Goal: Information Seeking & Learning: Learn about a topic

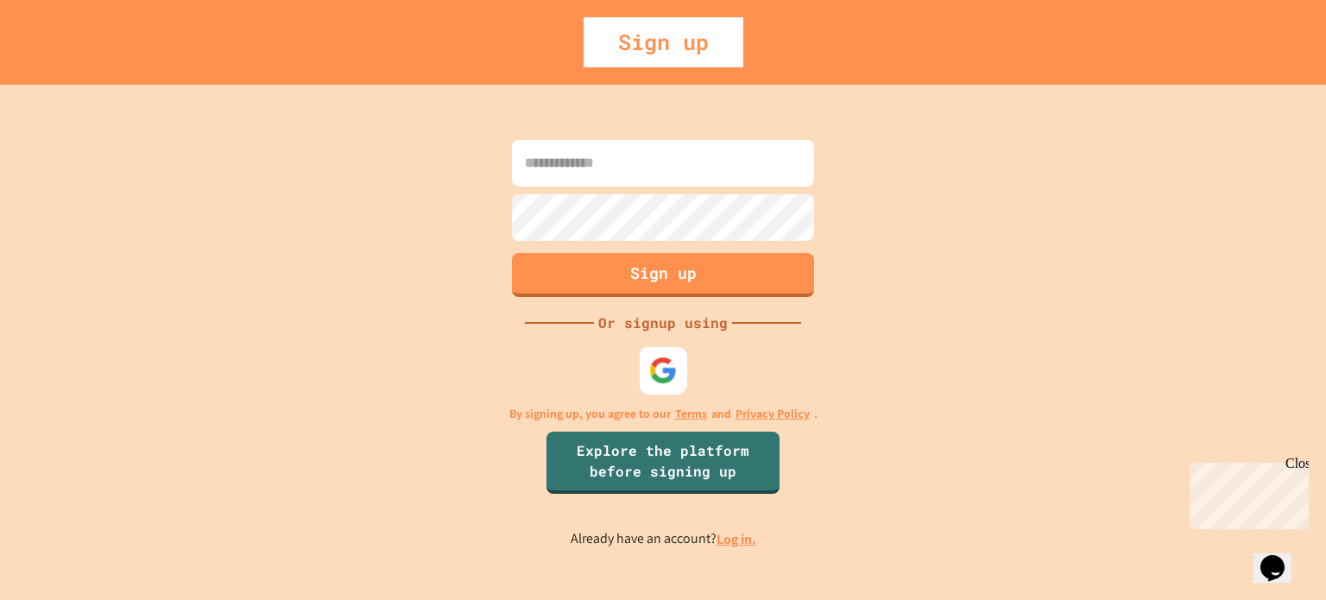
click at [665, 362] on img at bounding box center [663, 370] width 28 height 28
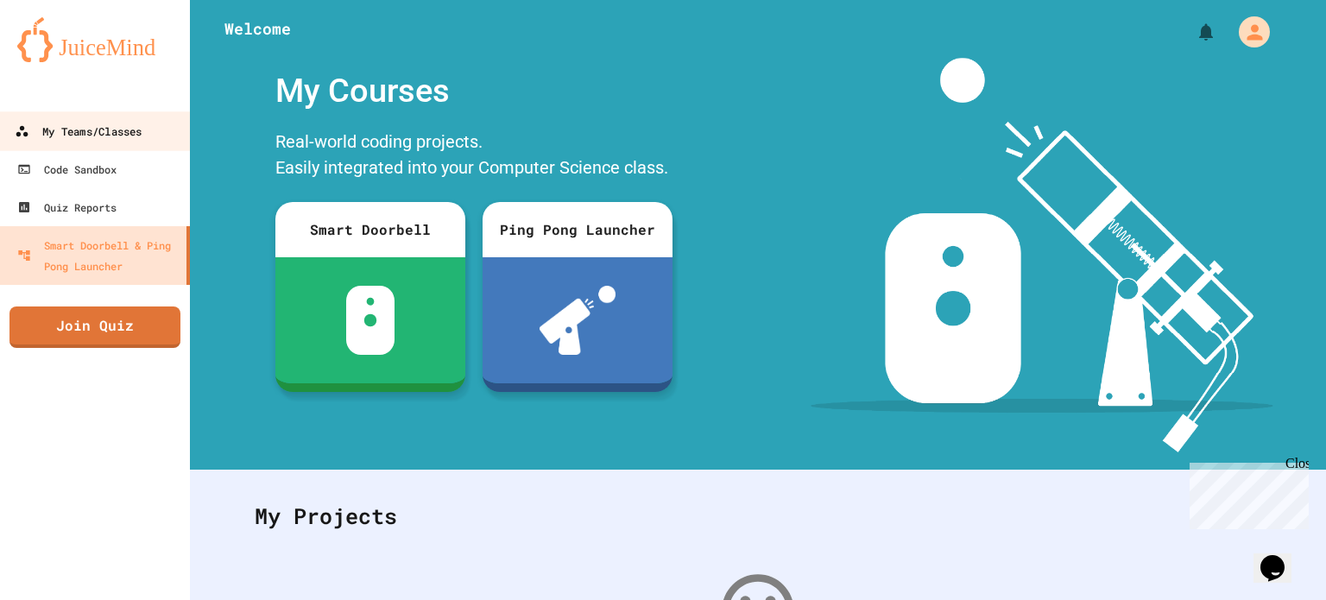
click at [142, 130] on div "My Teams/Classes" at bounding box center [78, 132] width 127 height 22
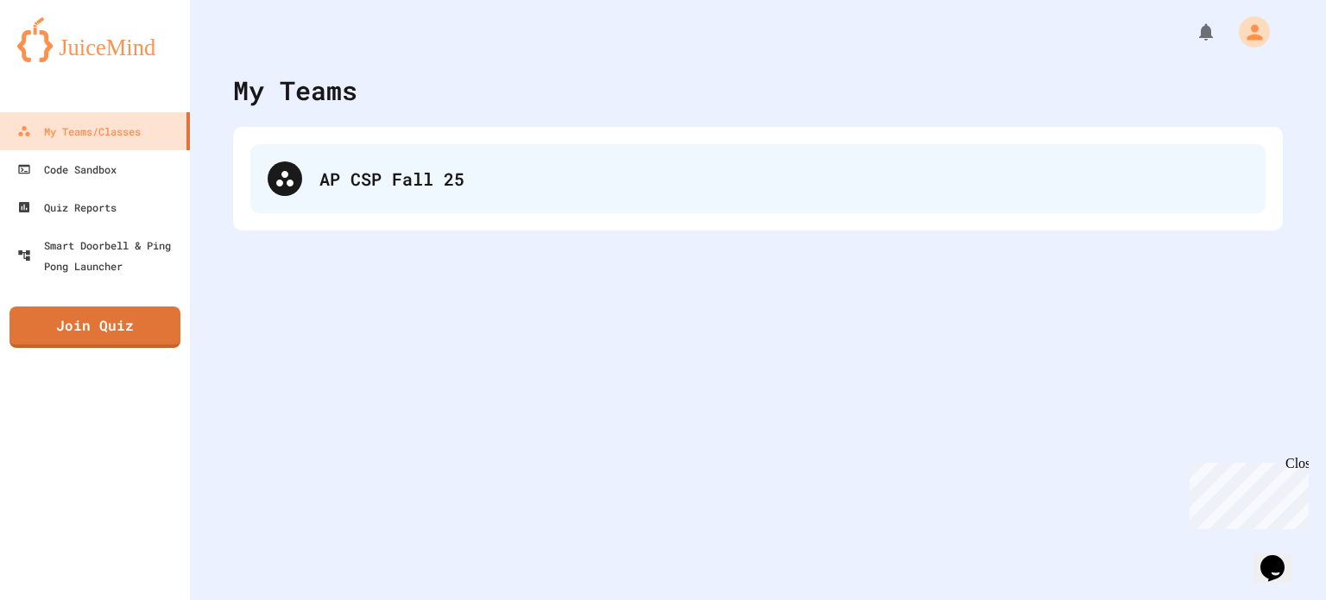
click at [335, 166] on div "AP CSP Fall 25" at bounding box center [783, 179] width 929 height 26
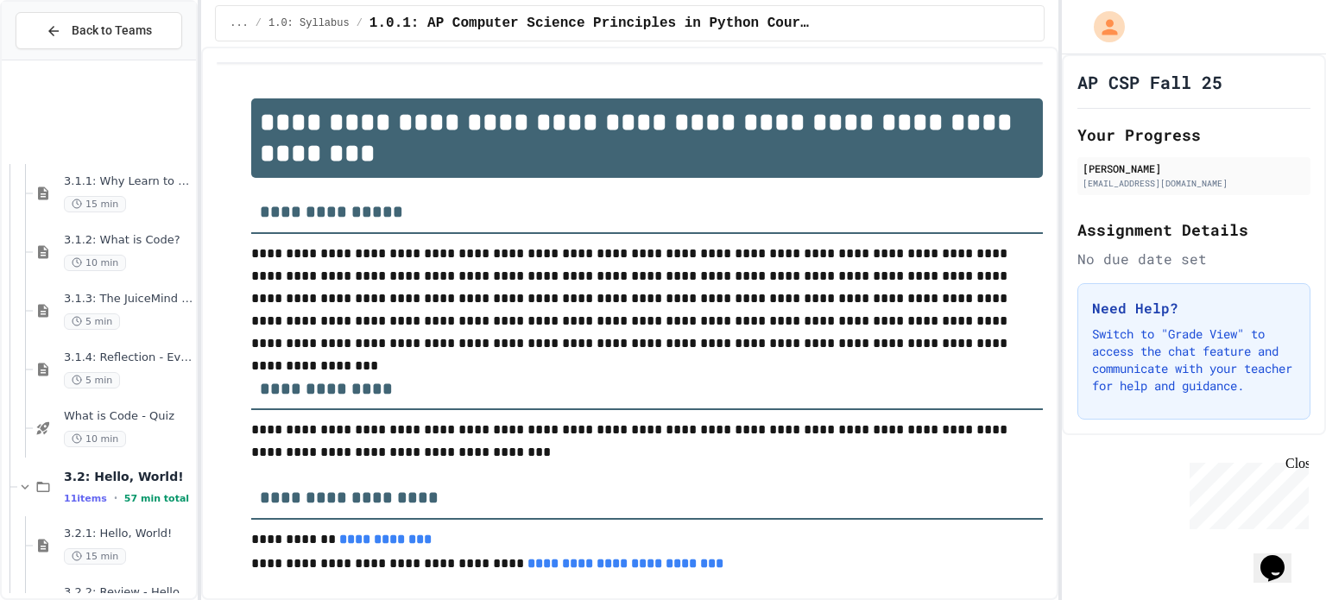
scroll to position [1197, 0]
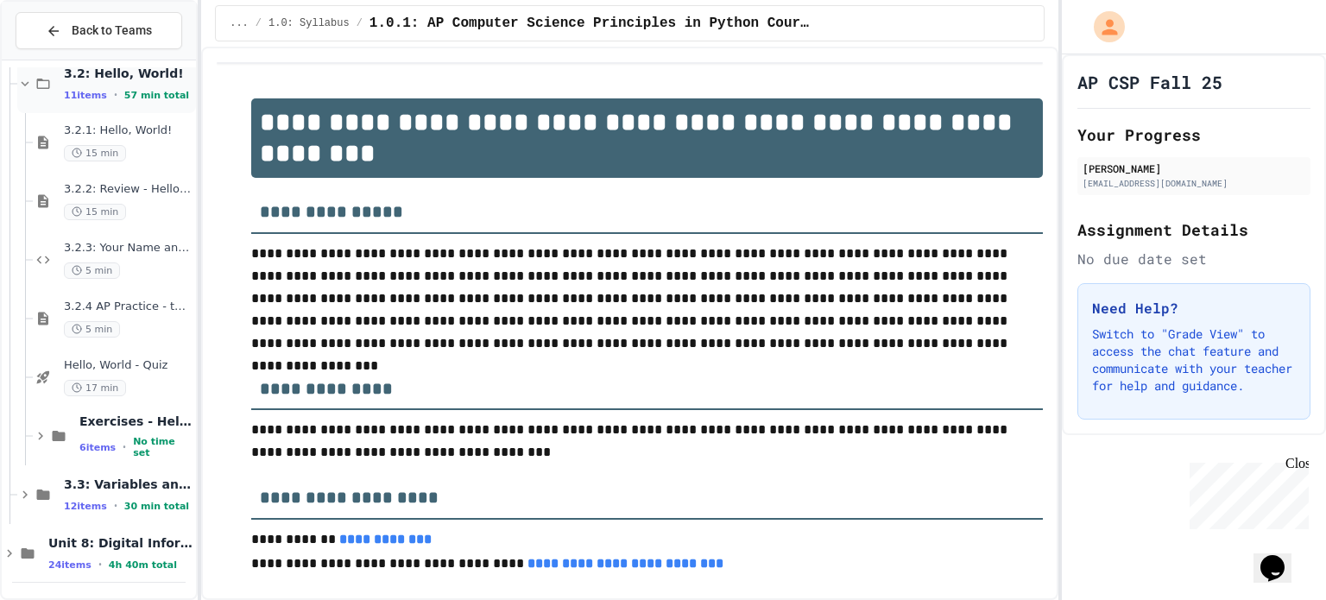
click at [124, 98] on span "57 min total" at bounding box center [156, 95] width 65 height 11
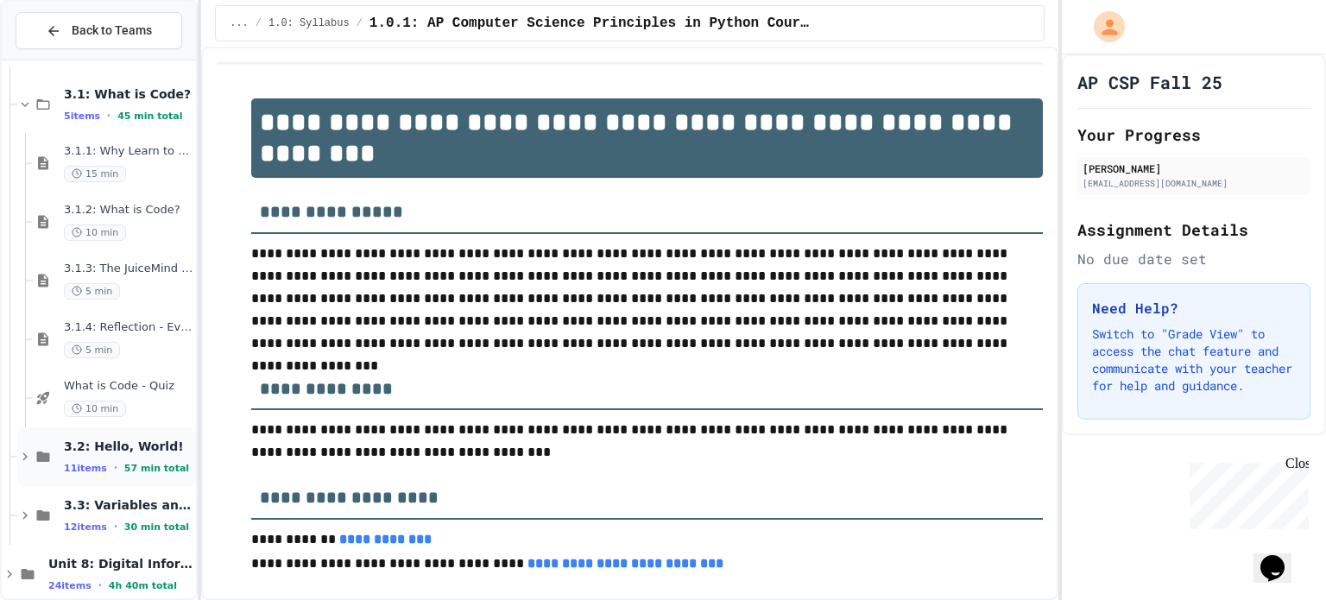
click at [115, 439] on span "3.2: Hello, World!" at bounding box center [128, 447] width 129 height 16
click at [114, 503] on span "3.2.1: Hello, World!" at bounding box center [128, 503] width 129 height 15
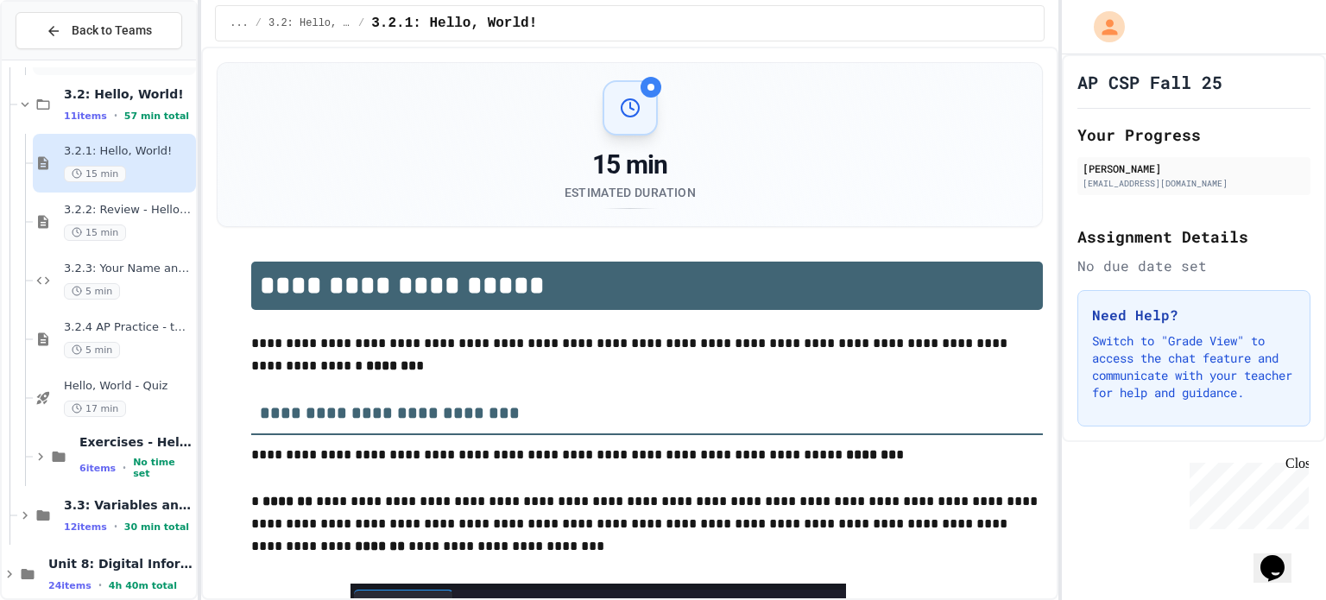
scroll to position [1197, 0]
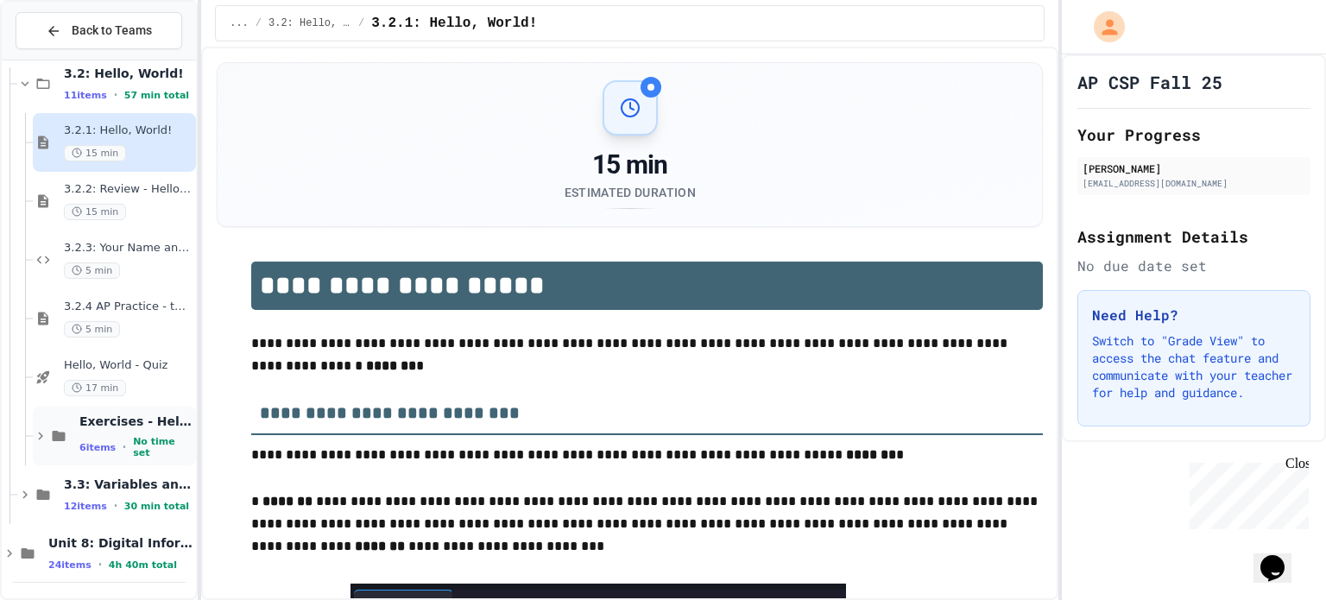
click at [112, 434] on div "Exercises - Hello World! 6 items • No time set" at bounding box center [135, 437] width 113 height 46
click at [118, 481] on span "#1 - Fix the Code (Easy)" at bounding box center [135, 483] width 113 height 15
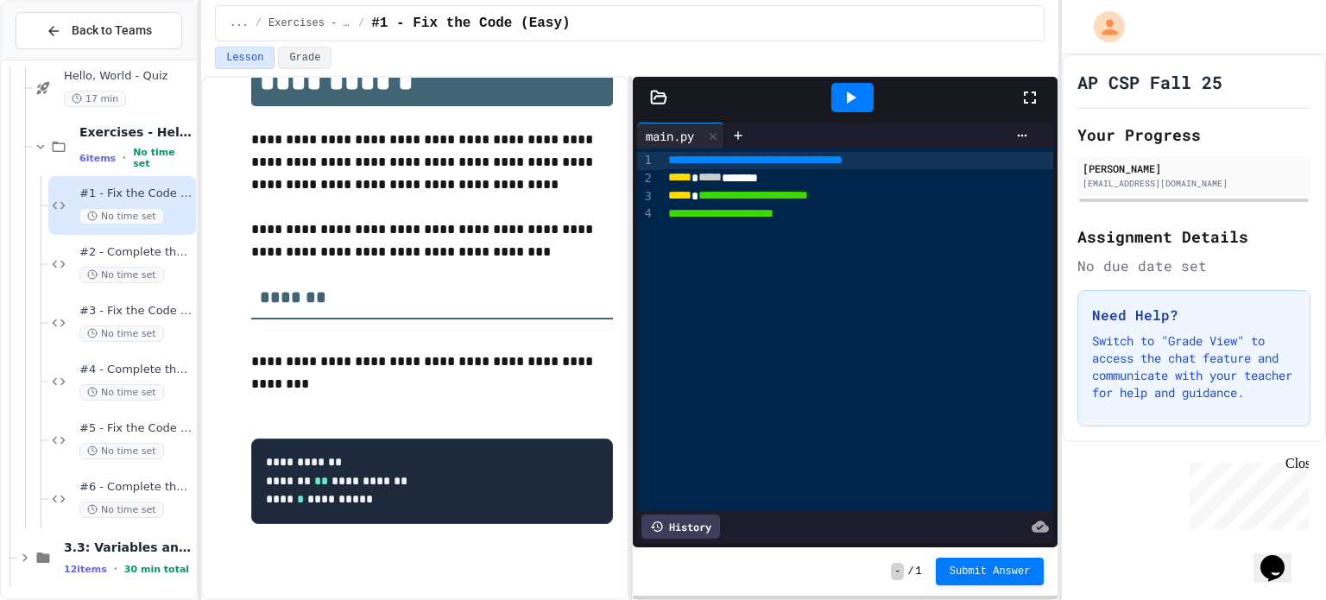
scroll to position [1486, 0]
click at [140, 255] on span "#2 - Complete the Code (Easy)" at bounding box center [135, 253] width 113 height 15
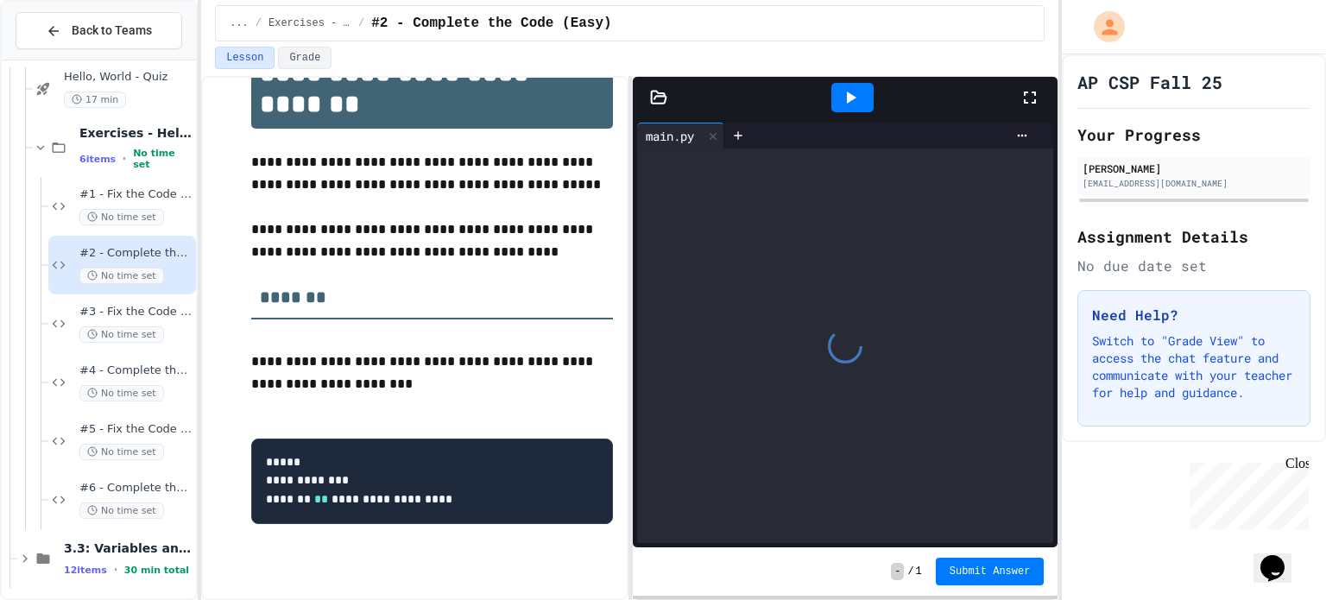
scroll to position [16, 0]
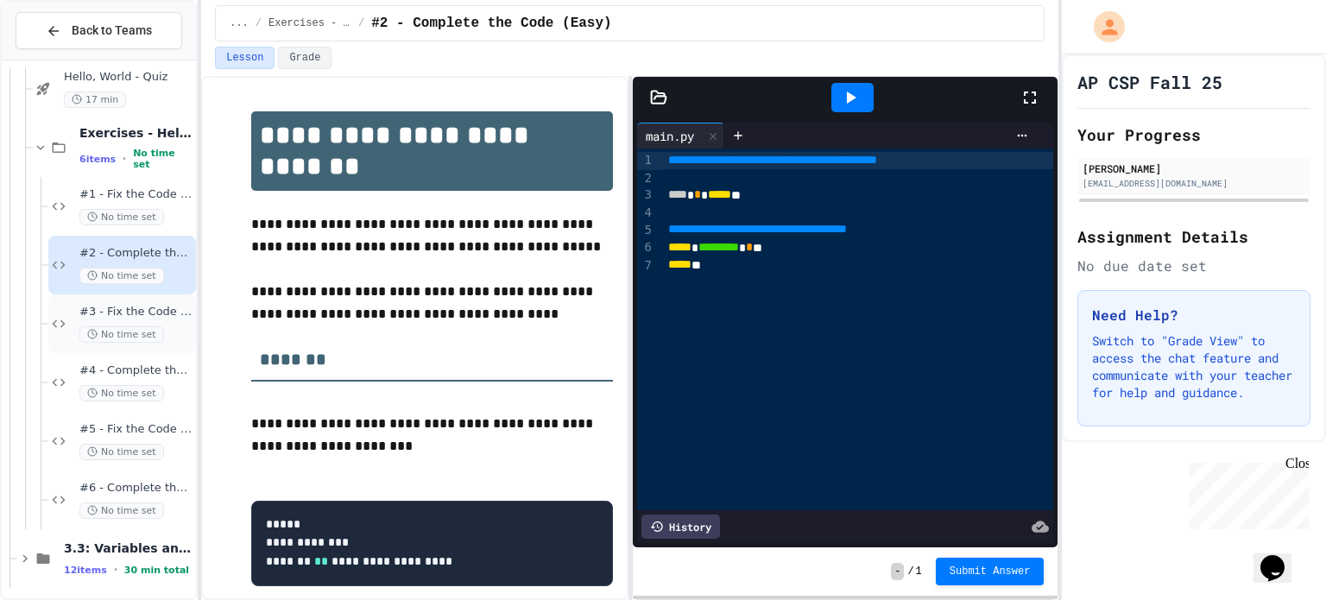
click at [134, 313] on span "#3 - Fix the Code (Medium)" at bounding box center [135, 312] width 113 height 15
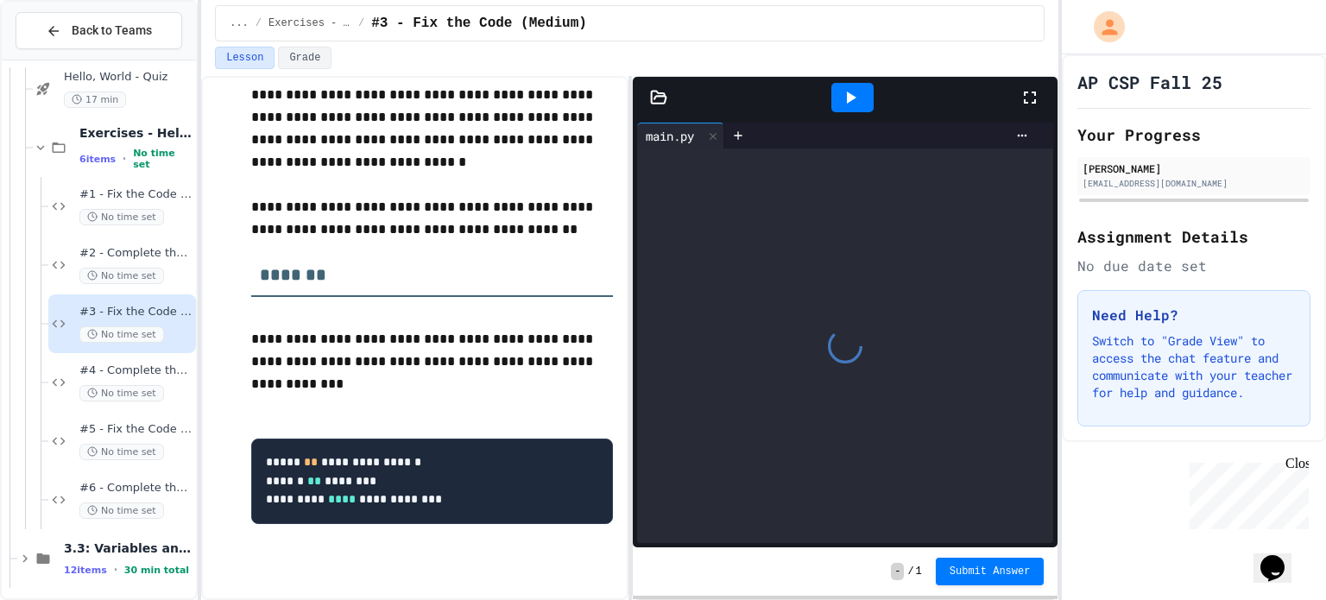
scroll to position [151, 0]
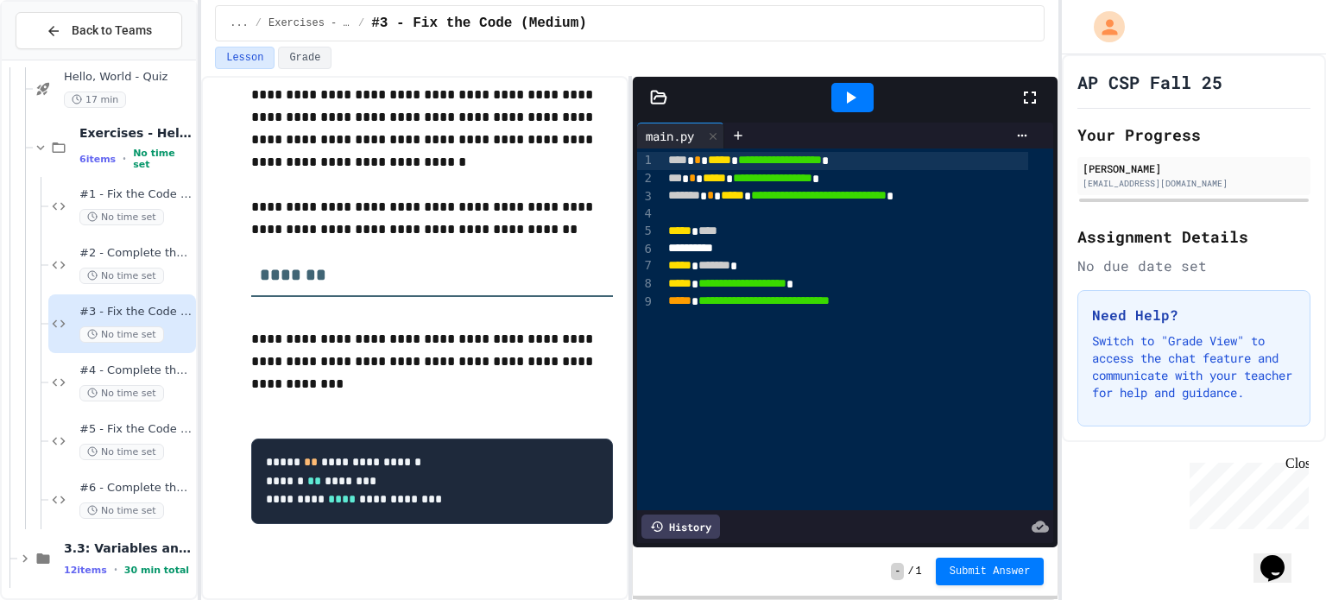
click at [217, 390] on div "**********" at bounding box center [415, 275] width 396 height 620
